Goal: Information Seeking & Learning: Learn about a topic

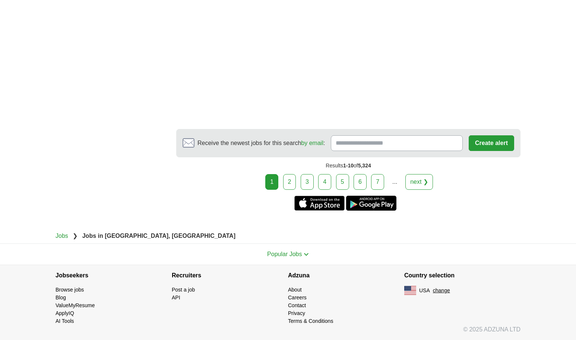
scroll to position [1377, 0]
click at [290, 179] on link "2" at bounding box center [289, 182] width 13 height 16
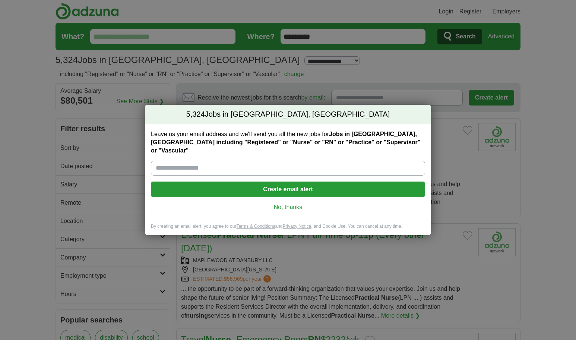
click at [288, 203] on link "No, thanks" at bounding box center [288, 207] width 262 height 8
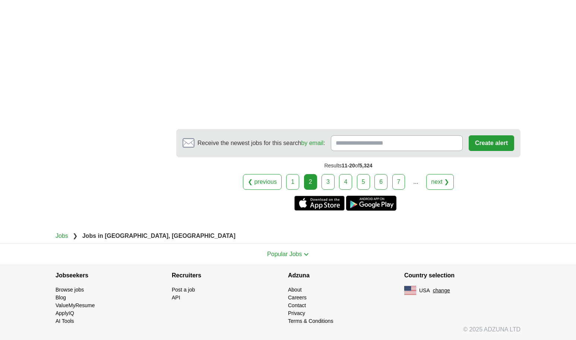
scroll to position [1384, 0]
click at [325, 180] on link "3" at bounding box center [328, 182] width 13 height 16
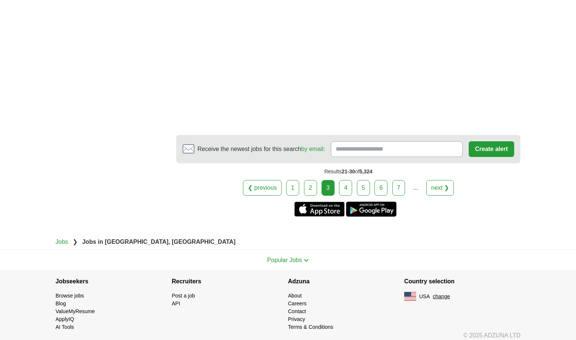
scroll to position [1368, 0]
click at [346, 186] on link "4" at bounding box center [345, 187] width 13 height 16
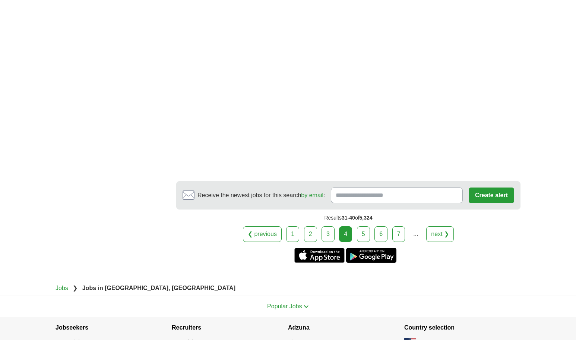
scroll to position [1294, 0]
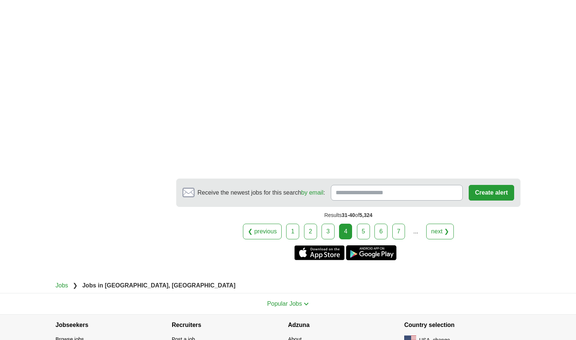
click at [364, 230] on link "5" at bounding box center [363, 232] width 13 height 16
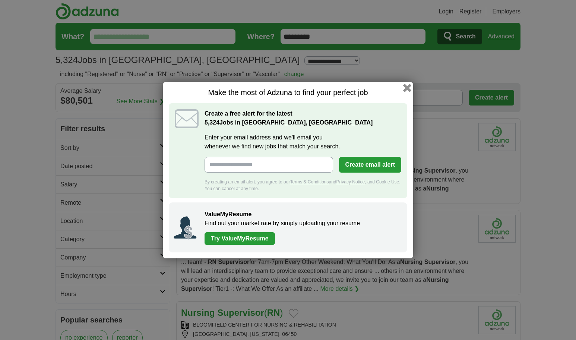
click at [405, 88] on button "button" at bounding box center [407, 87] width 8 height 8
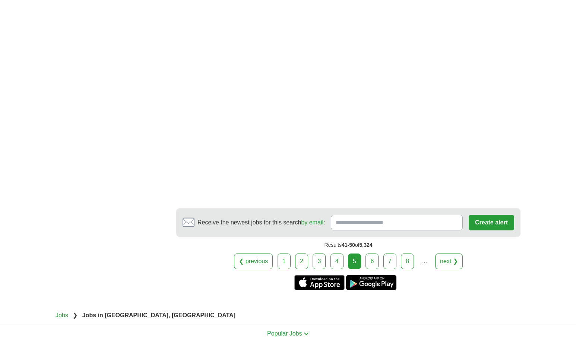
scroll to position [1323, 0]
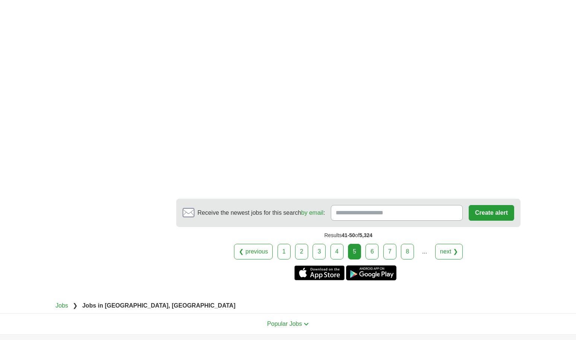
click at [372, 253] on link "6" at bounding box center [372, 252] width 13 height 16
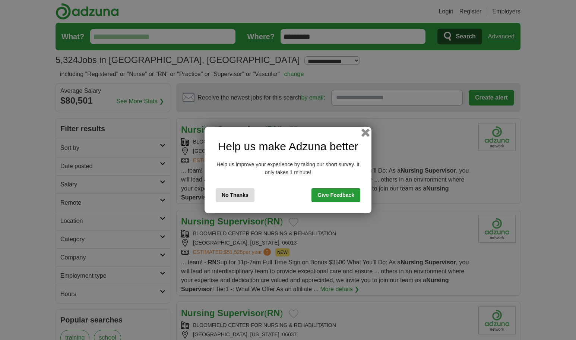
click at [367, 133] on button "button" at bounding box center [365, 133] width 8 height 8
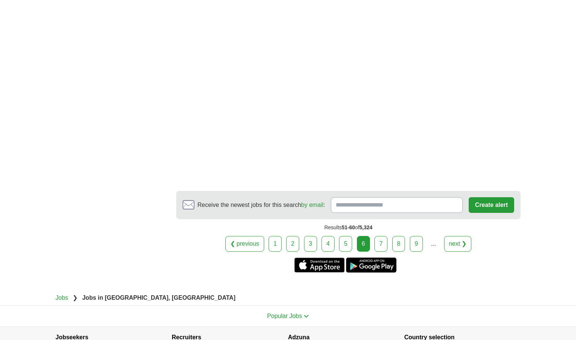
scroll to position [1286, 0]
click at [382, 242] on link "7" at bounding box center [381, 244] width 13 height 16
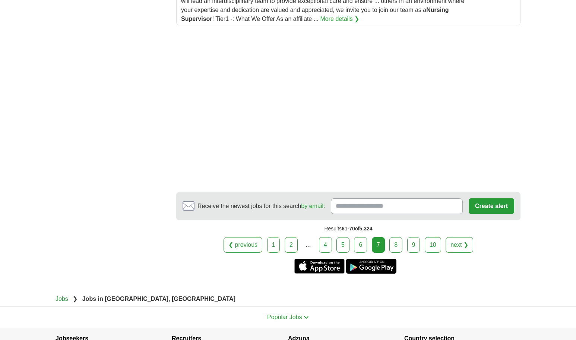
scroll to position [1073, 0]
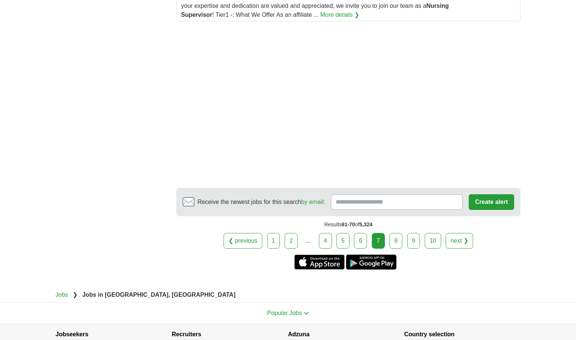
click at [396, 243] on link "8" at bounding box center [395, 241] width 13 height 16
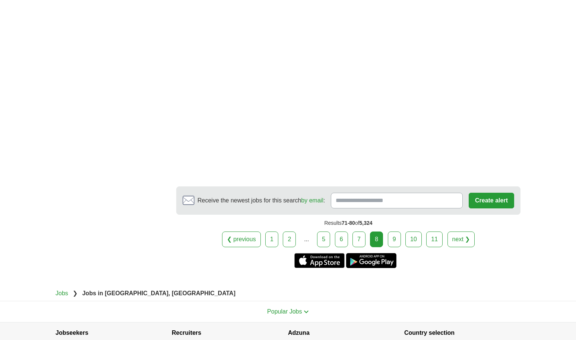
scroll to position [1299, 0]
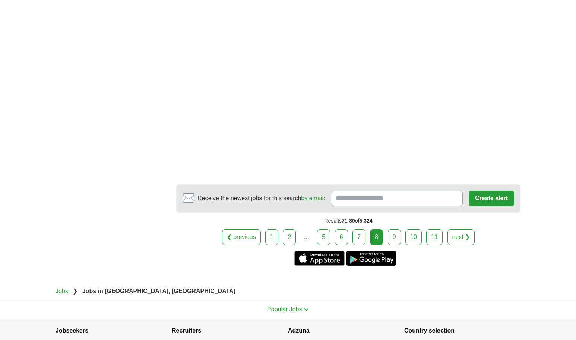
click at [413, 235] on link "10" at bounding box center [413, 237] width 16 height 16
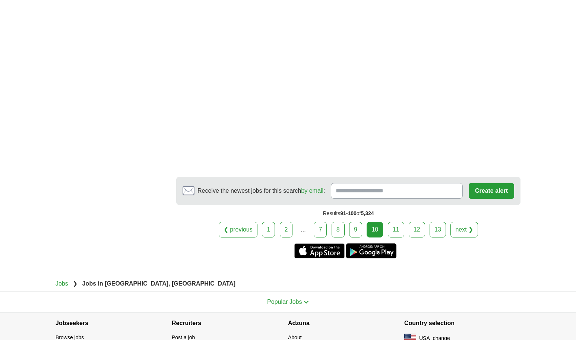
scroll to position [1309, 0]
click at [438, 228] on link "13" at bounding box center [438, 230] width 16 height 16
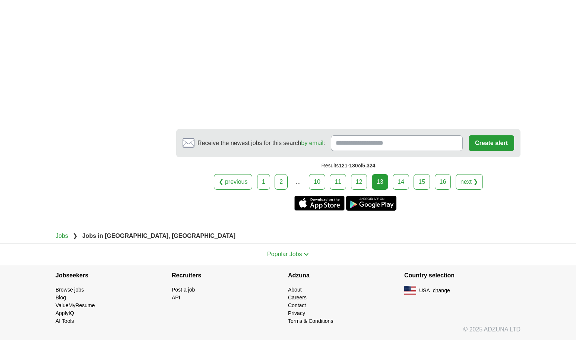
scroll to position [1362, 0]
click at [404, 182] on link "14" at bounding box center [401, 182] width 16 height 16
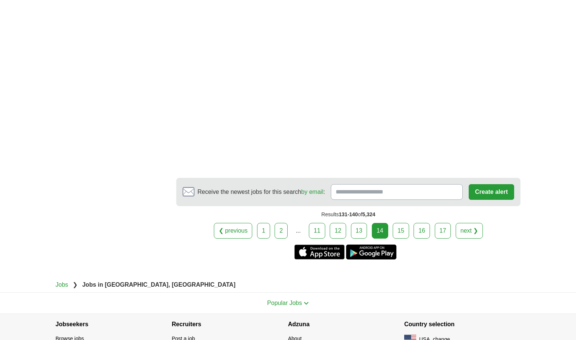
scroll to position [1359, 0]
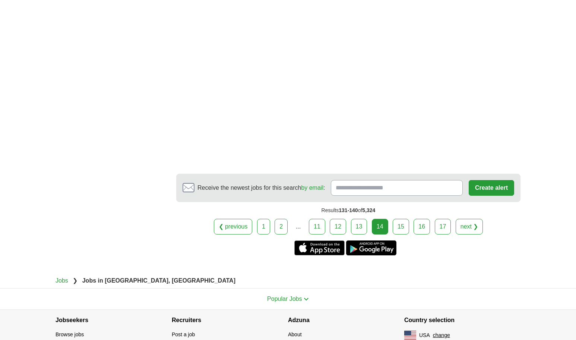
click at [403, 227] on link "15" at bounding box center [401, 227] width 16 height 16
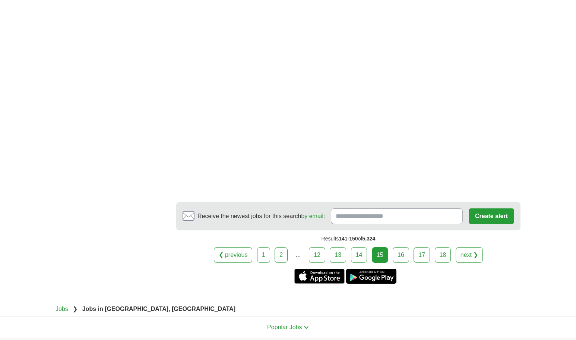
scroll to position [1259, 0]
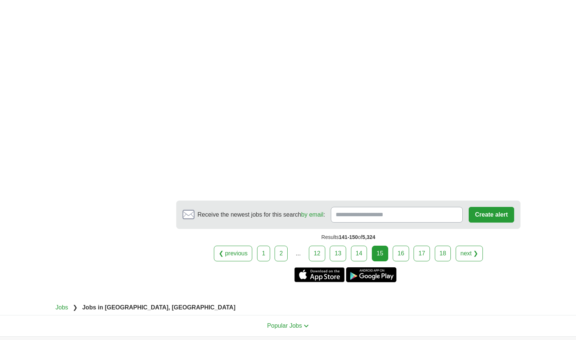
click at [401, 252] on link "16" at bounding box center [401, 254] width 16 height 16
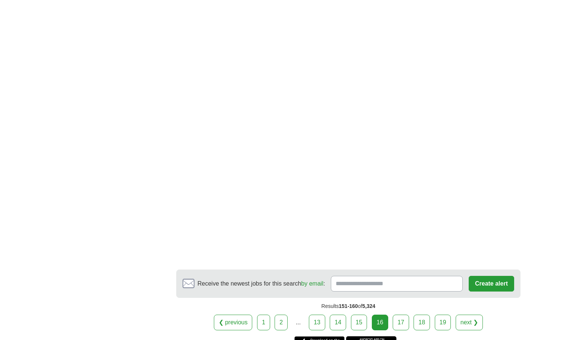
scroll to position [1333, 0]
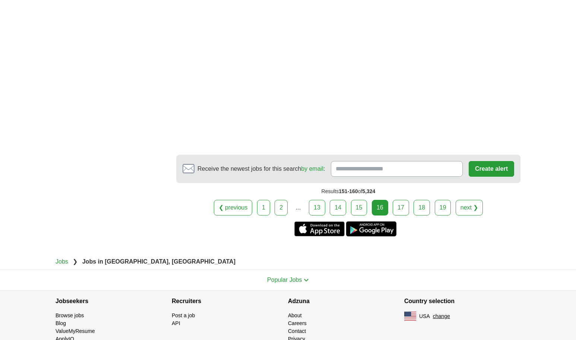
click at [401, 207] on link "17" at bounding box center [401, 208] width 16 height 16
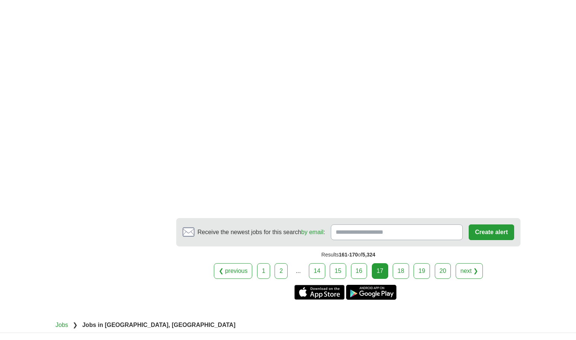
scroll to position [1267, 0]
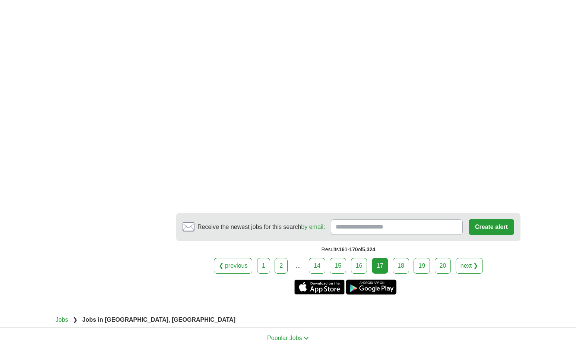
click at [400, 265] on link "18" at bounding box center [401, 266] width 16 height 16
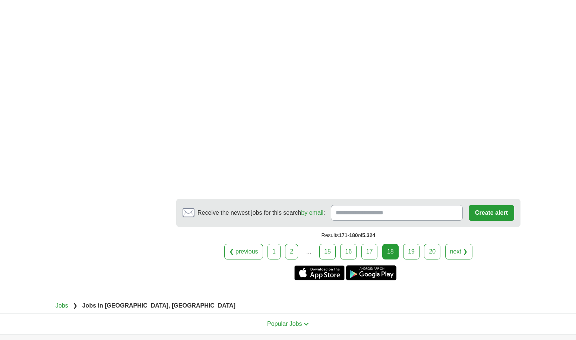
scroll to position [1298, 0]
click at [411, 249] on link "19" at bounding box center [411, 251] width 16 height 16
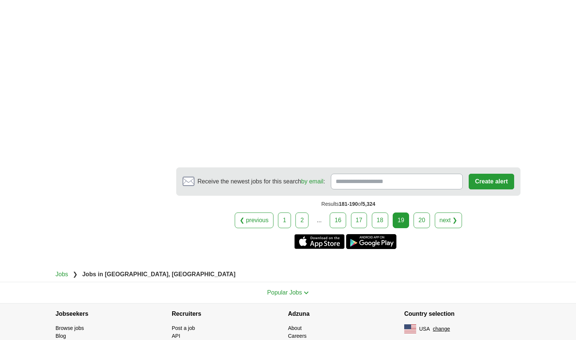
scroll to position [1328, 0]
click at [421, 221] on link "20" at bounding box center [422, 220] width 16 height 16
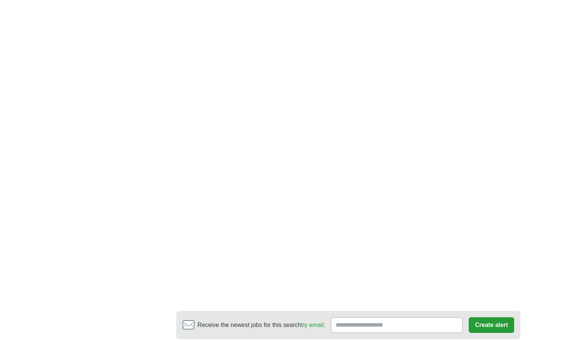
scroll to position [1342, 0]
